Goal: Complete application form: Complete application form

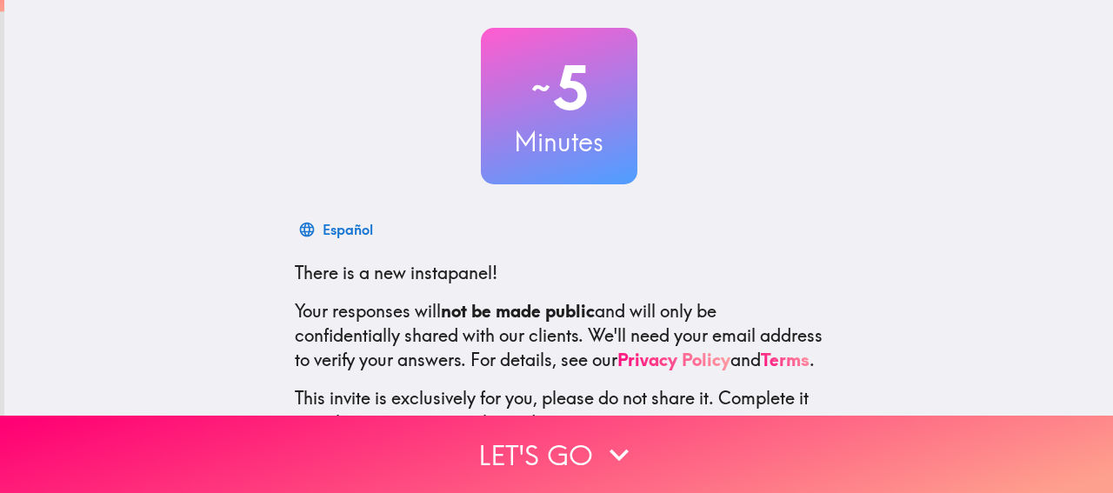
scroll to position [87, 0]
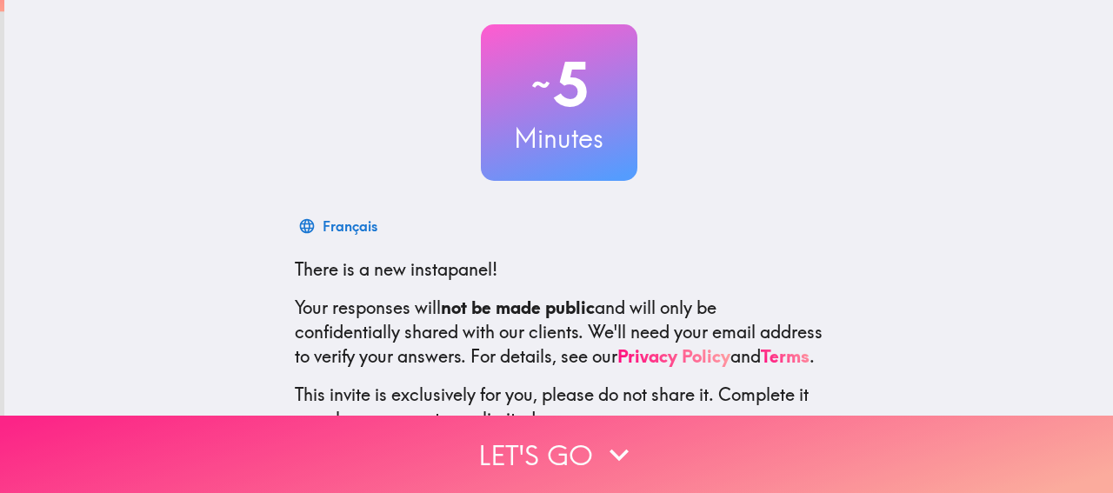
click at [516, 432] on button "Let's go" at bounding box center [556, 454] width 1113 height 77
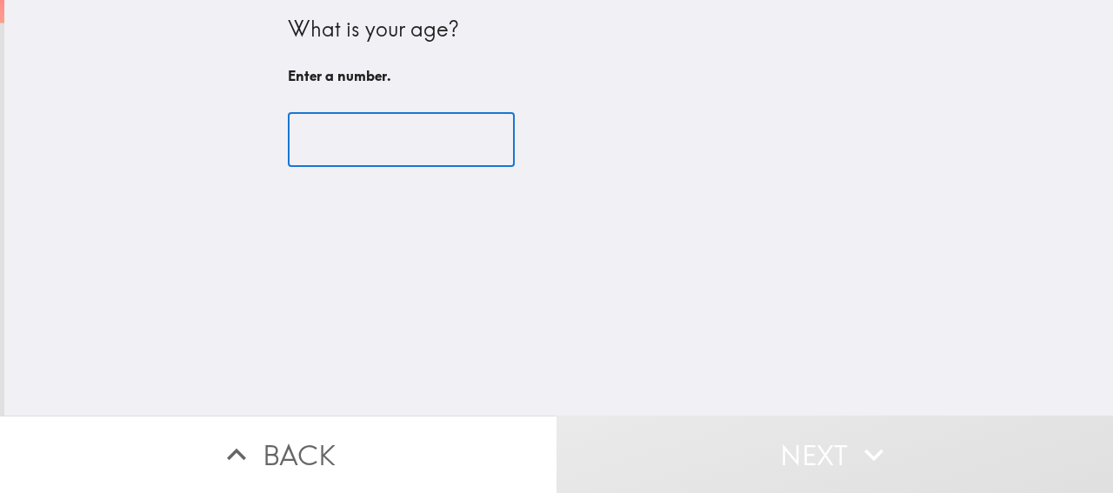
click at [394, 144] on input "number" at bounding box center [401, 140] width 227 height 54
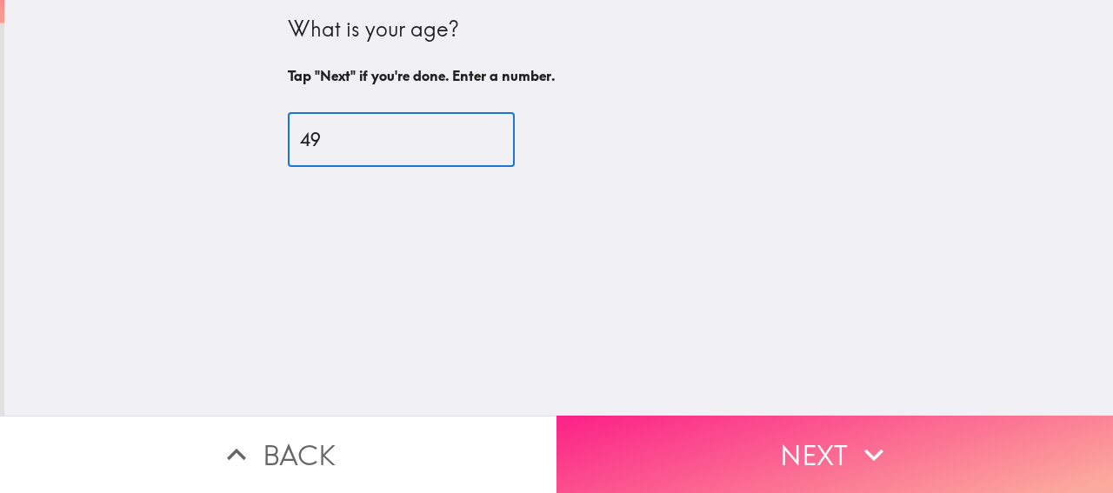
type input "49"
click at [649, 427] on button "Next" at bounding box center [835, 454] width 557 height 77
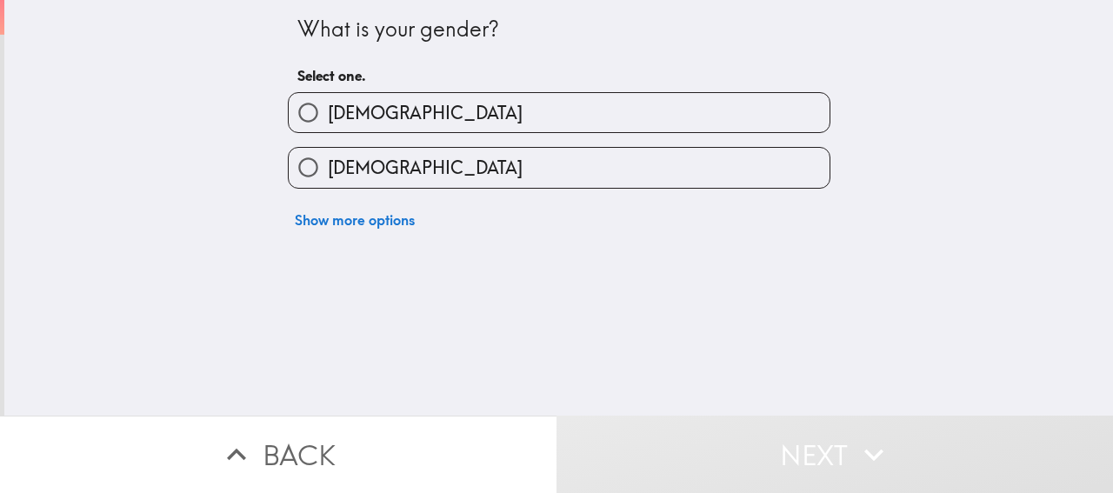
click at [425, 104] on label "[DEMOGRAPHIC_DATA]" at bounding box center [559, 112] width 541 height 39
click at [328, 104] on input "[DEMOGRAPHIC_DATA]" at bounding box center [308, 112] width 39 height 39
radio input "true"
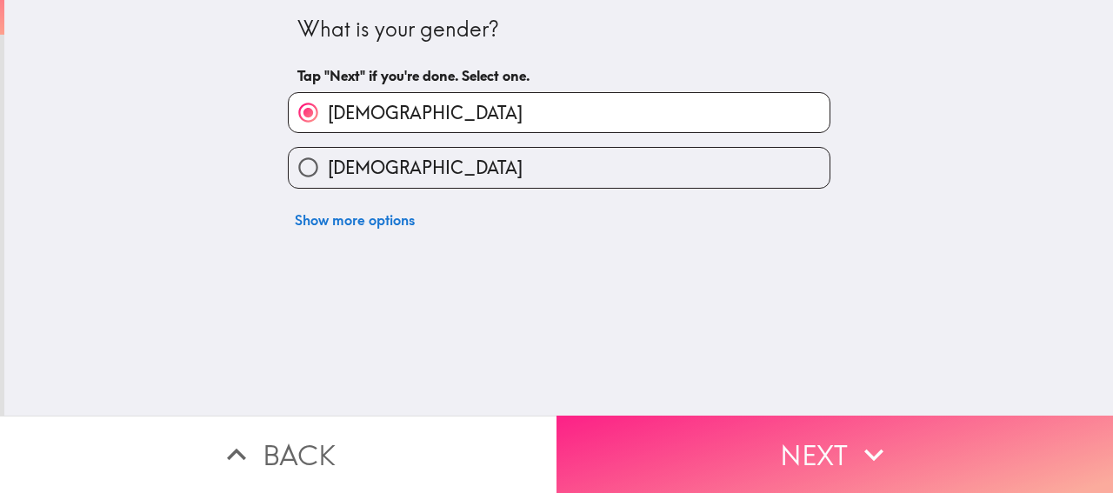
click at [578, 475] on button "Next" at bounding box center [835, 454] width 557 height 77
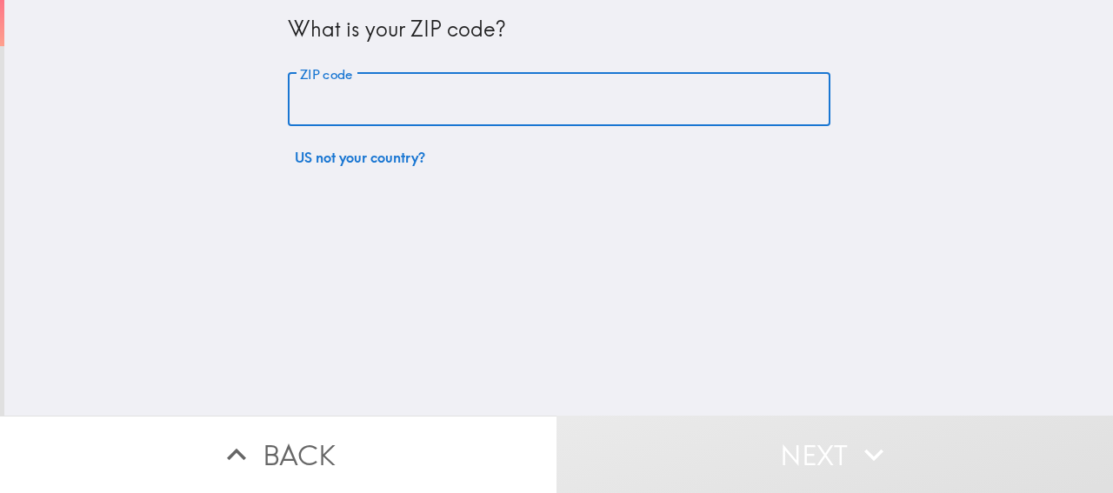
click at [385, 97] on input "ZIP code" at bounding box center [559, 100] width 543 height 54
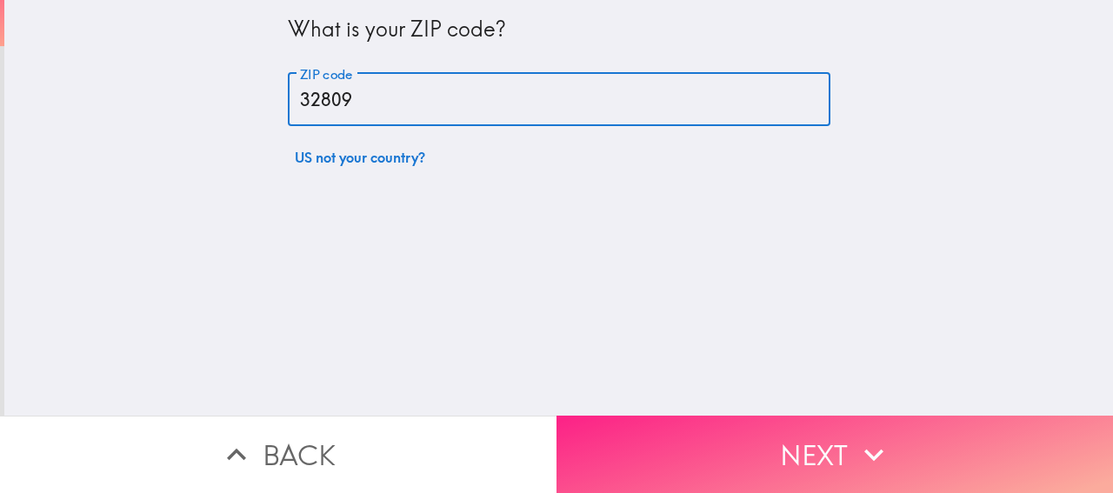
type input "32809"
click at [605, 425] on button "Next" at bounding box center [835, 454] width 557 height 77
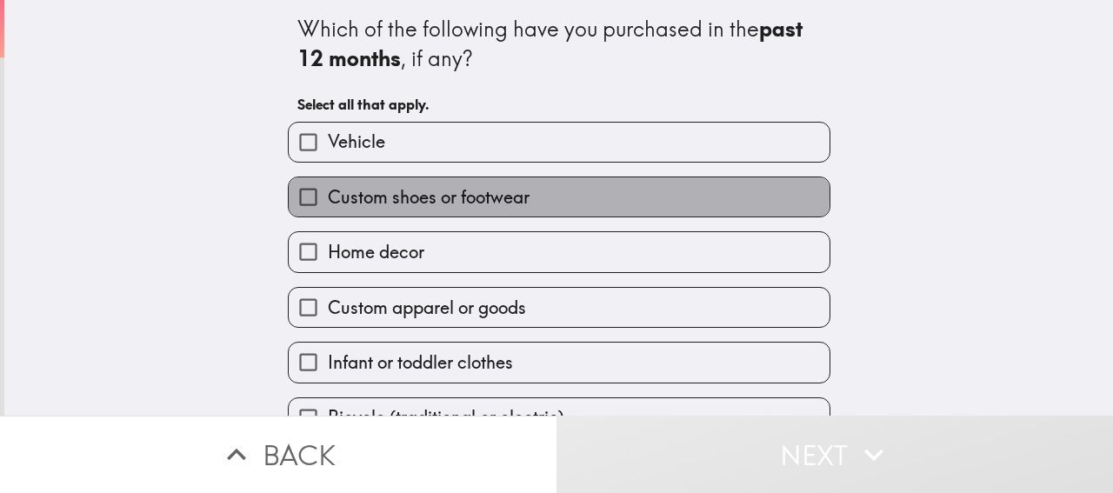
click at [434, 194] on span "Custom shoes or footwear" at bounding box center [429, 197] width 202 height 24
click at [328, 194] on input "Custom shoes or footwear" at bounding box center [308, 196] width 39 height 39
checkbox input "true"
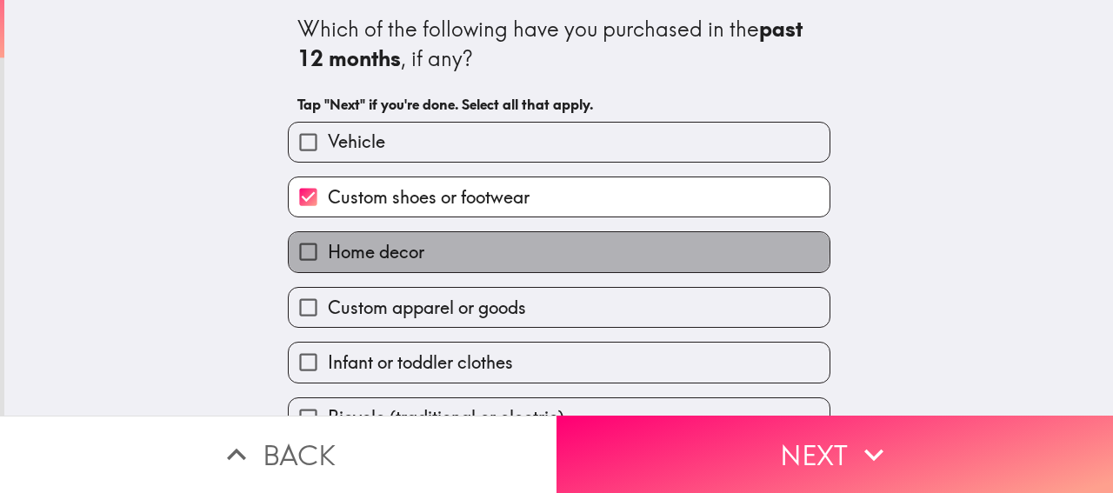
click at [414, 249] on label "Home decor" at bounding box center [559, 251] width 541 height 39
click at [328, 249] on input "Home decor" at bounding box center [308, 251] width 39 height 39
checkbox input "true"
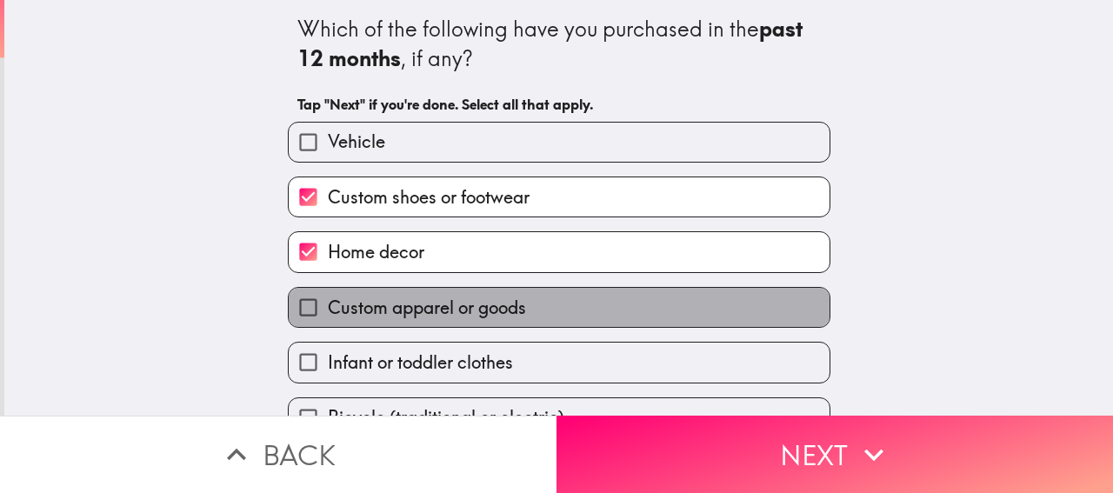
click at [418, 300] on span "Custom apparel or goods" at bounding box center [427, 308] width 198 height 24
click at [328, 300] on input "Custom apparel or goods" at bounding box center [308, 307] width 39 height 39
checkbox input "true"
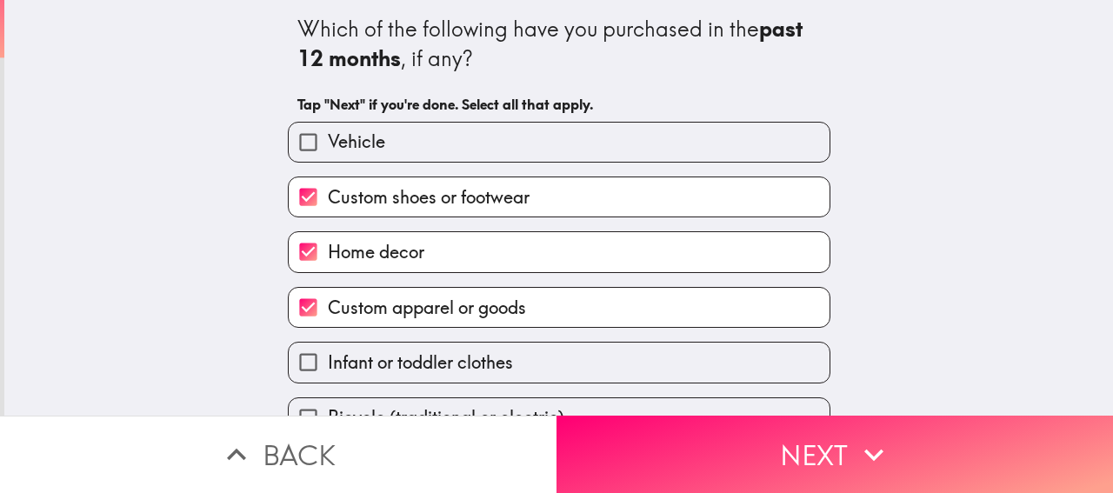
scroll to position [152, 0]
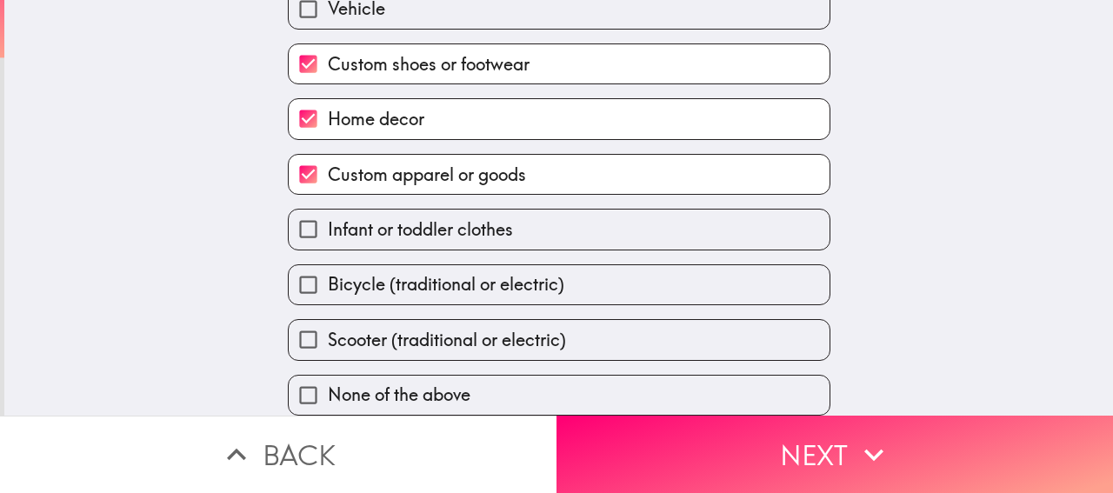
click at [437, 229] on label "Infant or toddler clothes" at bounding box center [559, 229] width 541 height 39
click at [328, 229] on input "Infant or toddler clothes" at bounding box center [308, 229] width 39 height 39
checkbox input "true"
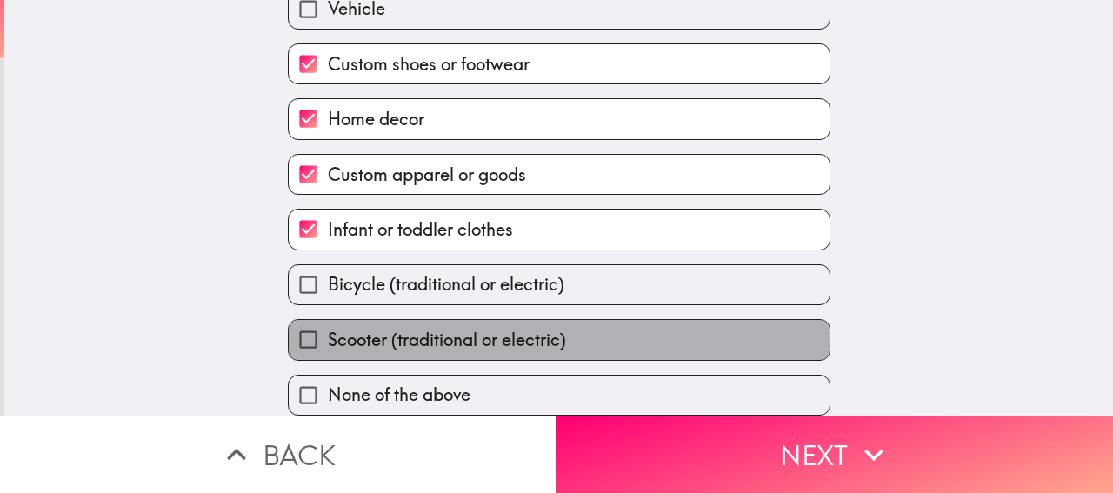
click at [411, 330] on span "Scooter (traditional or electric)" at bounding box center [447, 340] width 238 height 24
click at [328, 330] on input "Scooter (traditional or electric)" at bounding box center [308, 339] width 39 height 39
checkbox input "true"
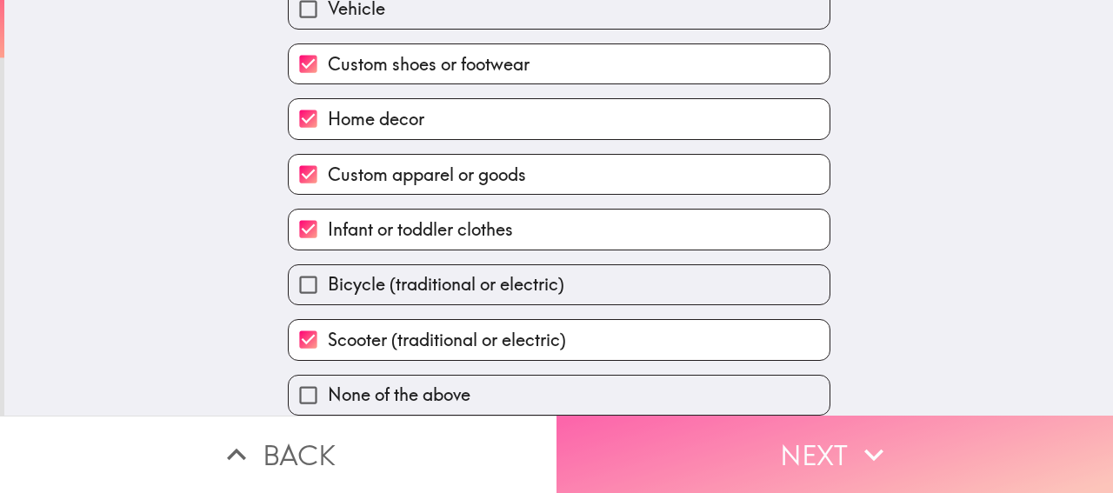
click at [589, 429] on button "Next" at bounding box center [835, 454] width 557 height 77
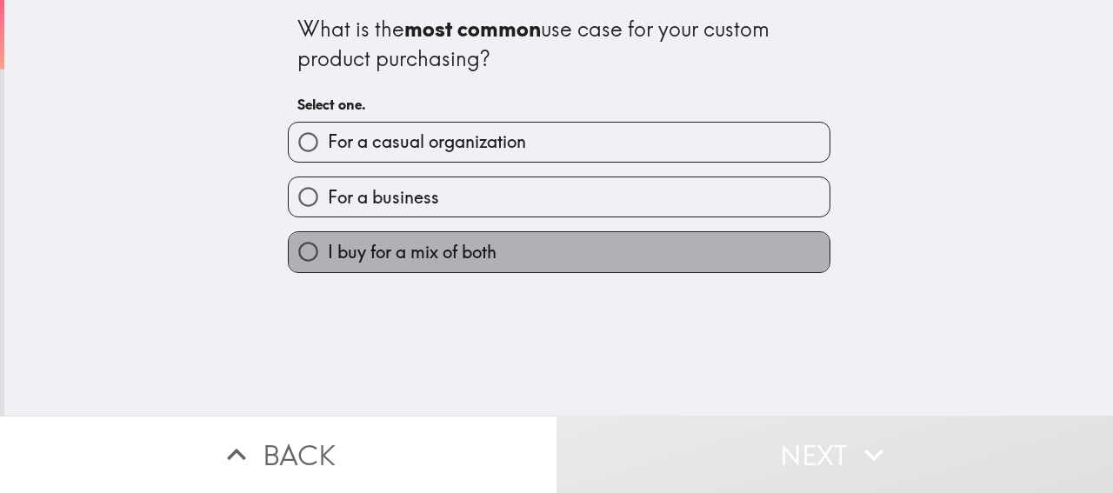
click at [457, 264] on span "I buy for a mix of both" at bounding box center [412, 252] width 169 height 24
click at [328, 264] on input "I buy for a mix of both" at bounding box center [308, 251] width 39 height 39
radio input "true"
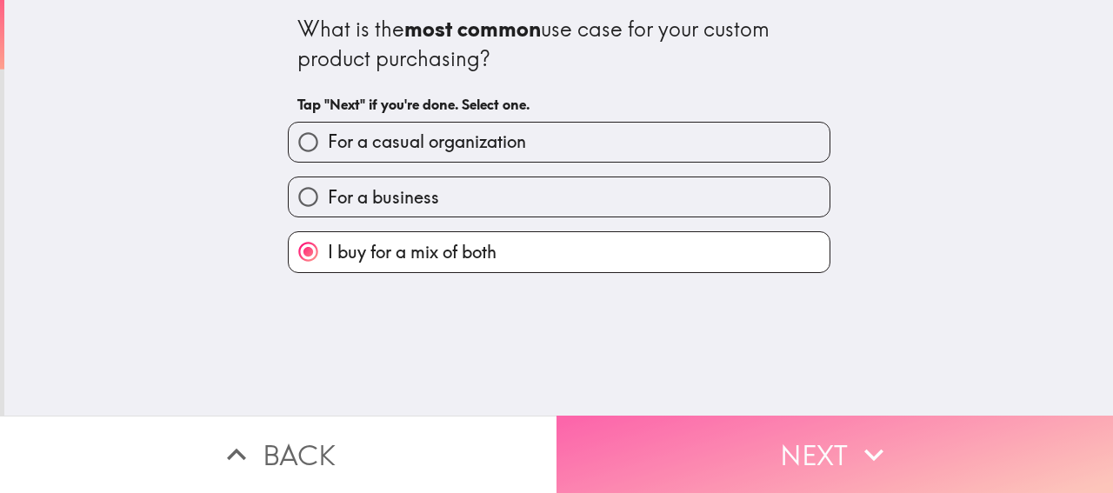
click at [587, 436] on button "Next" at bounding box center [835, 454] width 557 height 77
